Goal: Transaction & Acquisition: Download file/media

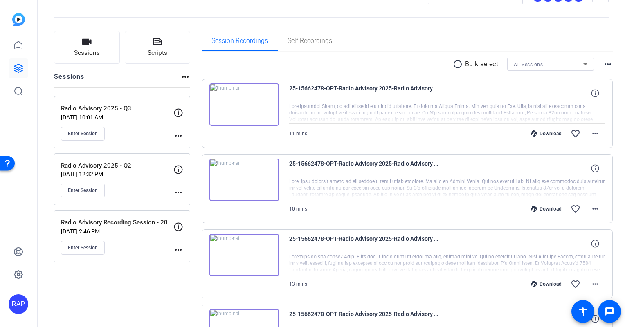
scroll to position [41, 0]
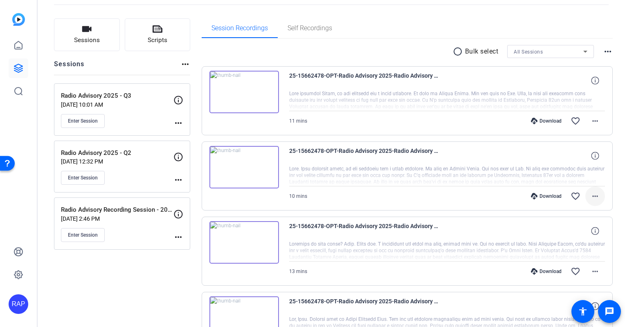
drag, startPoint x: 584, startPoint y: 198, endPoint x: 596, endPoint y: 199, distance: 12.3
click at [596, 199] on span at bounding box center [596, 197] width 20 height 20
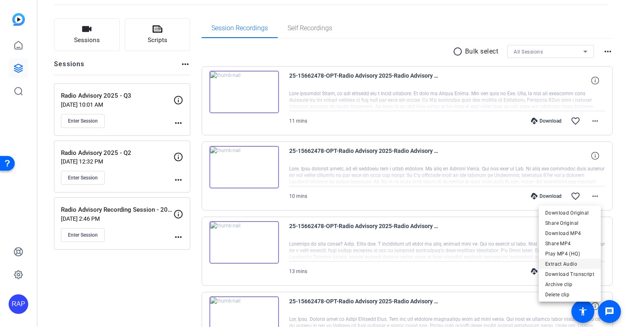
click at [585, 262] on span "Extract Audio" at bounding box center [570, 264] width 49 height 10
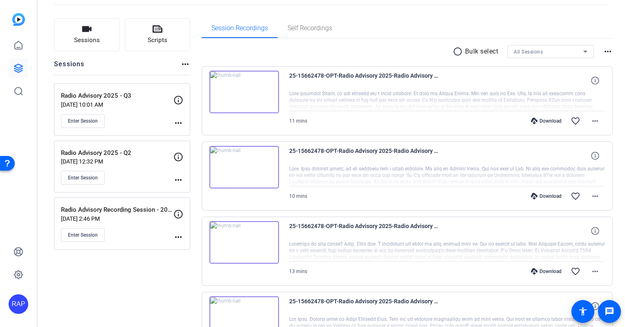
click at [594, 198] on mat-icon "more_horiz" at bounding box center [596, 197] width 10 height 10
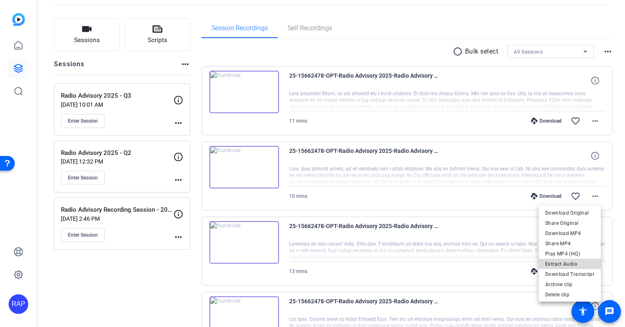
click at [573, 265] on span "Extract Audio" at bounding box center [570, 264] width 49 height 10
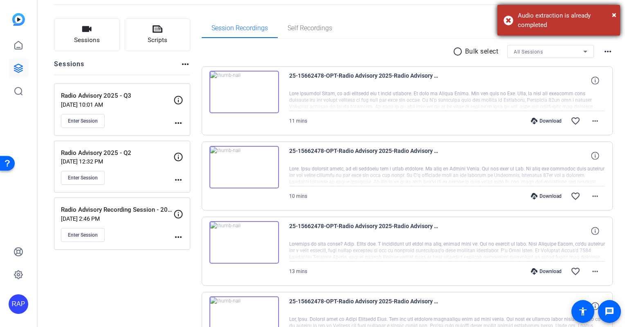
click at [617, 12] on div "× Audio extraction is already completed" at bounding box center [559, 20] width 123 height 31
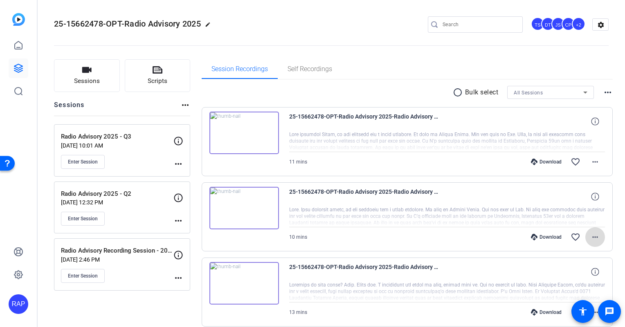
click at [591, 235] on mat-icon "more_horiz" at bounding box center [596, 237] width 10 height 10
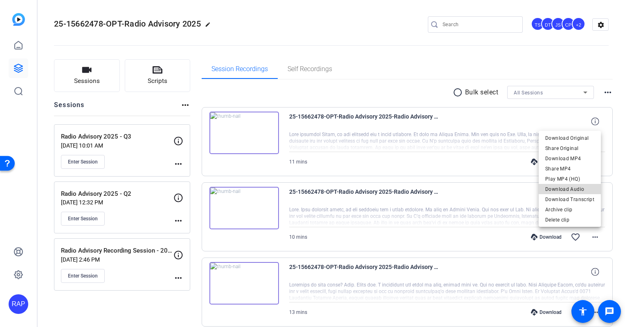
click at [573, 193] on span "Download Audio" at bounding box center [570, 189] width 49 height 10
